Goal: Information Seeking & Learning: Learn about a topic

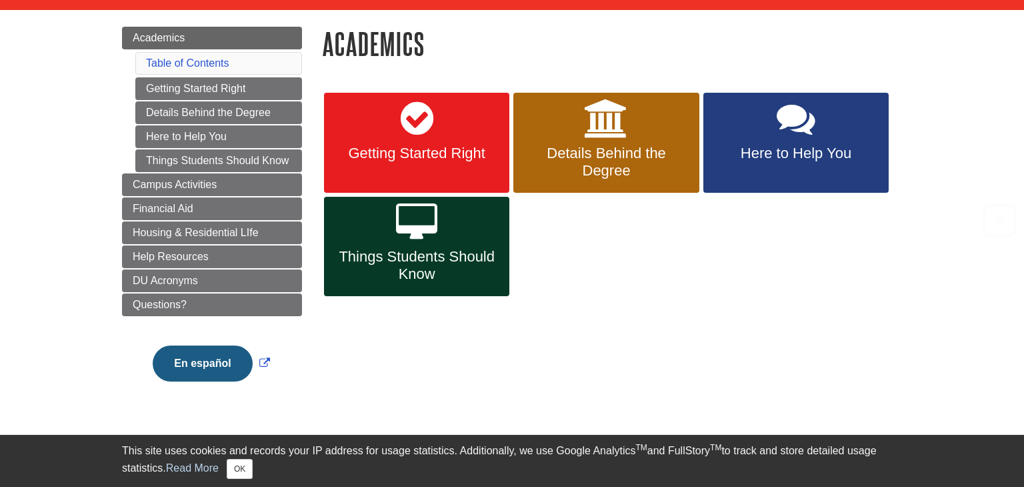
scroll to position [159, 0]
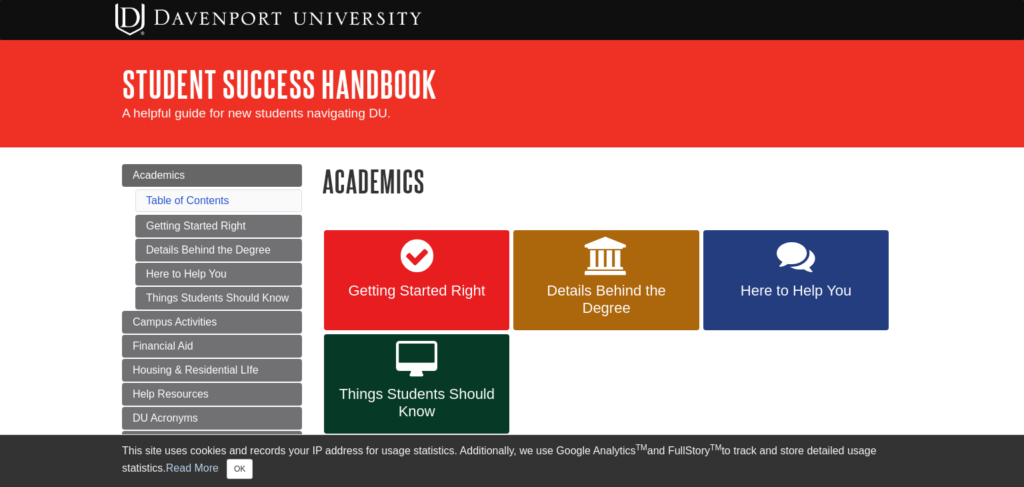
scroll to position [253, 0]
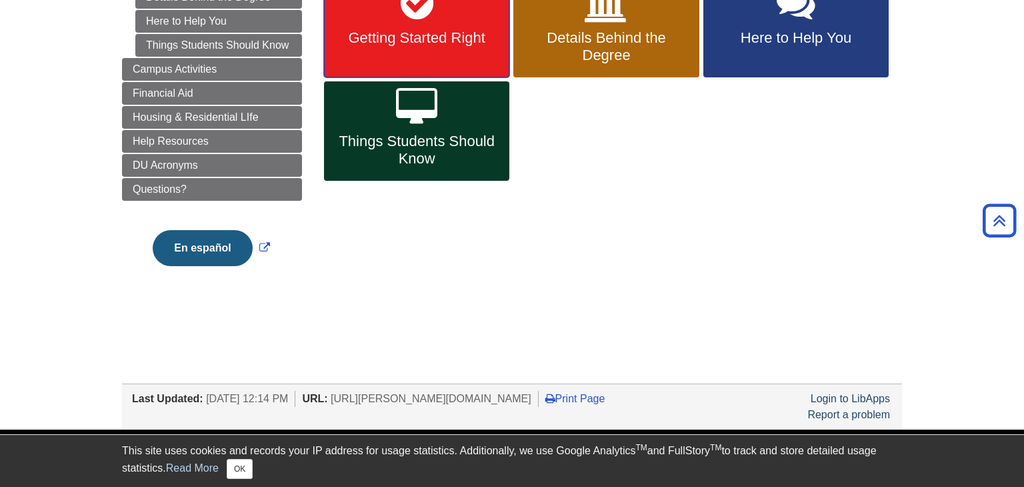
click at [438, 65] on link "Getting Started Right" at bounding box center [416, 27] width 185 height 100
